Goal: Ask a question

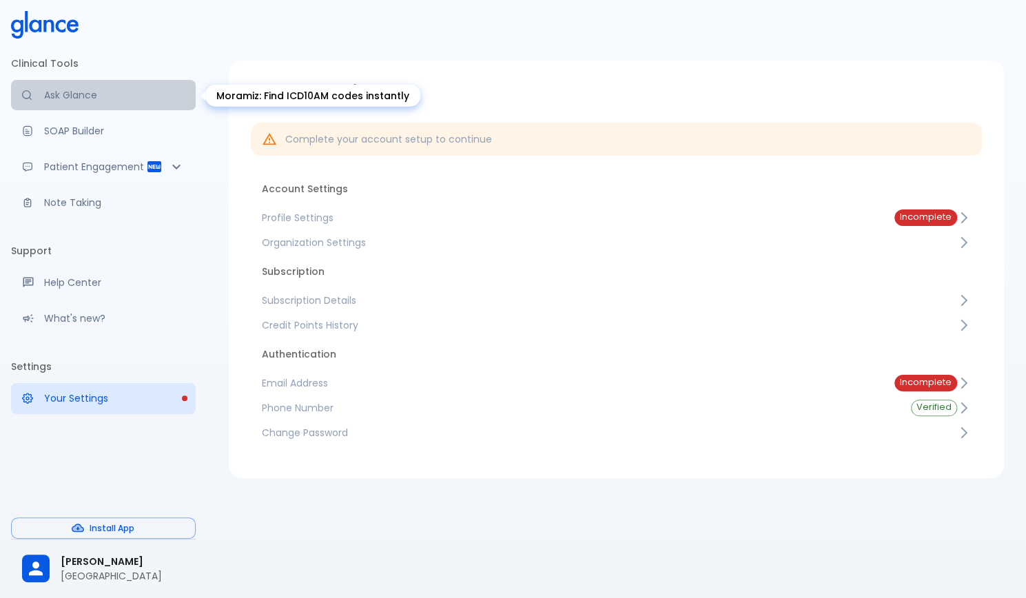
click at [81, 100] on p "Ask Glance" at bounding box center [114, 95] width 141 height 14
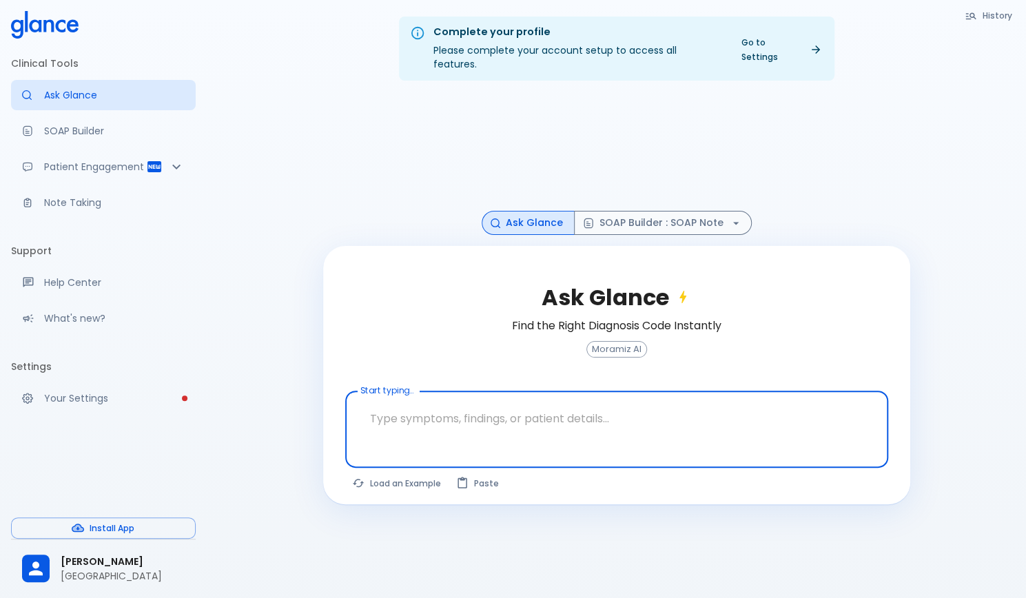
click at [549, 405] on textarea "Start typing..." at bounding box center [617, 418] width 524 height 43
click at [407, 474] on button "Load an Example" at bounding box center [397, 484] width 104 height 20
type textarea "62M, HTN, acute tearing [MEDICAL_DATA] to back, BP 170/95, asymmetric pulses, C…"
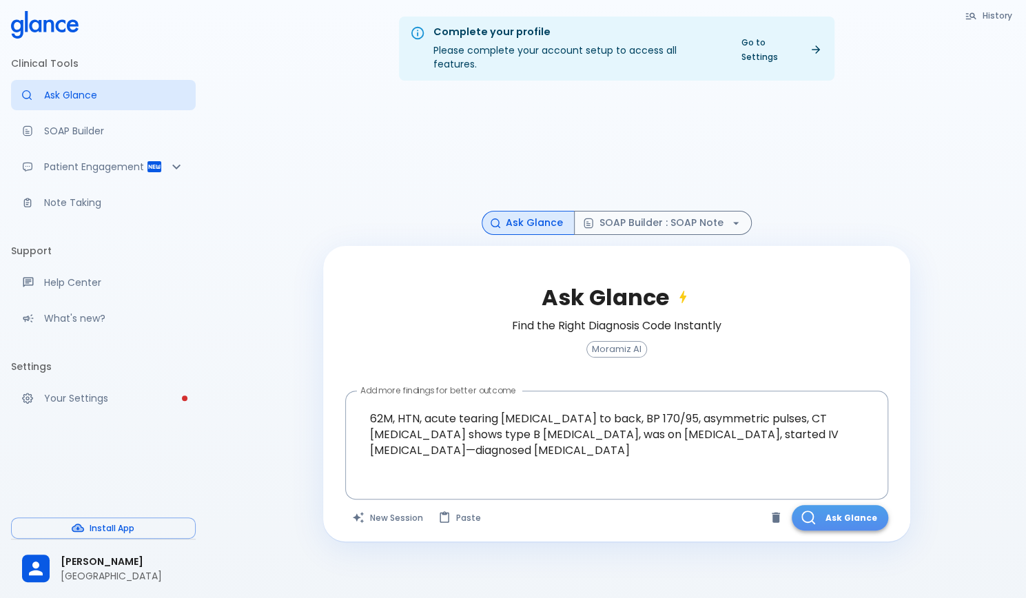
click at [826, 512] on button "Ask Glance" at bounding box center [840, 518] width 96 height 26
